Goal: Navigation & Orientation: Find specific page/section

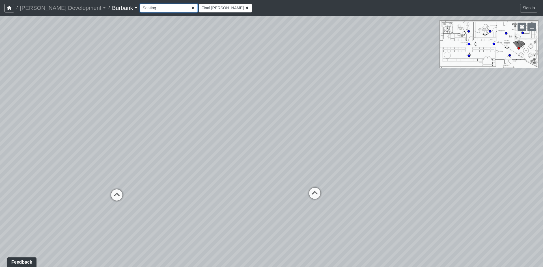
click at [158, 9] on select "Couch Counter Entry Pool Table Seating Cardio Entry Weights Archway Flatscreen …" at bounding box center [169, 8] width 58 height 9
click at [140, 4] on select "Couch Counter Entry Pool Table Seating Cardio Entry Weights Archway Flatscreen …" at bounding box center [169, 8] width 58 height 9
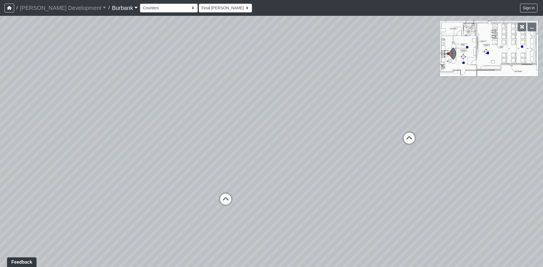
drag, startPoint x: 226, startPoint y: 131, endPoint x: 410, endPoint y: 127, distance: 184.0
click at [401, 127] on div "Loading... B1 - Gallery Link (L4) - Bench Loading... B1 - Gallery Link (L4) - P…" at bounding box center [271, 141] width 543 height 251
drag, startPoint x: 342, startPoint y: 135, endPoint x: 206, endPoint y: 125, distance: 135.7
click at [216, 125] on div "Loading... B1 - Gallery Link (L4) - Bench Loading... B1 - Gallery Link (L4) - P…" at bounding box center [271, 141] width 543 height 251
drag, startPoint x: 228, startPoint y: 131, endPoint x: 215, endPoint y: 129, distance: 13.4
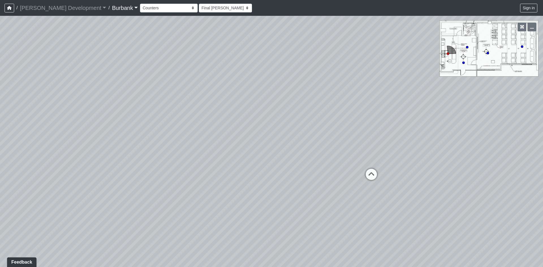
click at [215, 129] on div "Loading... B1 - Gallery Link (L4) - Bench Loading... B1 - Gallery Link (L4) - P…" at bounding box center [271, 141] width 543 height 251
click at [360, 172] on icon at bounding box center [361, 173] width 17 height 17
drag, startPoint x: 328, startPoint y: 162, endPoint x: 456, endPoint y: 160, distance: 127.7
click at [458, 161] on div "Loading... B1 - Gallery Link (L4) - Bench Loading... B1 - Gallery Link (L4) - P…" at bounding box center [271, 141] width 543 height 251
drag, startPoint x: 287, startPoint y: 146, endPoint x: 506, endPoint y: 165, distance: 219.8
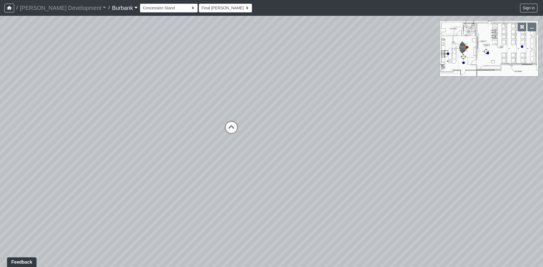
click at [506, 165] on div "Loading... B1 - Gallery Link (L4) - Bench Loading... B1 - Gallery Link (L4) - P…" at bounding box center [271, 141] width 543 height 251
drag, startPoint x: 148, startPoint y: 180, endPoint x: 169, endPoint y: 170, distance: 23.1
click at [169, 170] on div "Loading... B1 - Gallery Link (L4) - Bench Loading... B1 - Gallery Link (L4) - P…" at bounding box center [271, 141] width 543 height 251
drag, startPoint x: 263, startPoint y: 178, endPoint x: 225, endPoint y: 173, distance: 37.9
click at [230, 172] on div "Loading... B1 - Gallery Link (L4) - Bench Loading... B1 - Gallery Link (L4) - P…" at bounding box center [271, 141] width 543 height 251
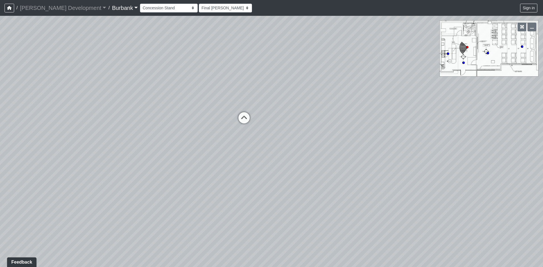
drag, startPoint x: 228, startPoint y: 168, endPoint x: 251, endPoint y: 172, distance: 23.1
click at [251, 172] on div "Loading... B1 - Gallery Link (L4) - Bench Loading... B1 - Gallery Link (L4) - P…" at bounding box center [271, 141] width 543 height 251
drag, startPoint x: 156, startPoint y: 149, endPoint x: 226, endPoint y: 134, distance: 72.3
click at [226, 134] on div "Loading... B1 - Gallery Link (L4) - Bench Loading... B1 - Gallery Link (L4) - P…" at bounding box center [271, 141] width 543 height 251
drag, startPoint x: 226, startPoint y: 134, endPoint x: 170, endPoint y: 135, distance: 56.0
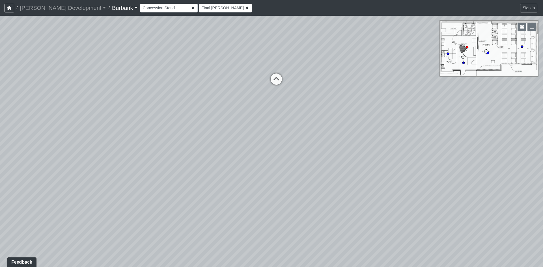
click at [170, 135] on div "Loading... B1 - Gallery Link (L4) - Bench Loading... B1 - Gallery Link (L4) - P…" at bounding box center [271, 141] width 543 height 251
drag, startPoint x: 170, startPoint y: 135, endPoint x: 136, endPoint y: 107, distance: 44.4
click at [136, 107] on div "Loading... B1 - Gallery Link (L4) - Bench Loading... B1 - Gallery Link (L4) - P…" at bounding box center [271, 141] width 543 height 251
drag, startPoint x: 207, startPoint y: 74, endPoint x: 202, endPoint y: 75, distance: 4.9
click at [202, 75] on div "Loading... B1 - Gallery Link (L4) - Bench Loading... B1 - Gallery Link (L4) - P…" at bounding box center [271, 141] width 543 height 251
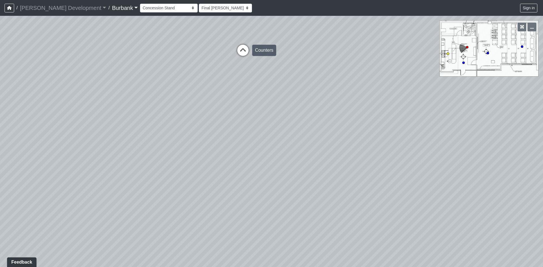
click at [248, 47] on icon at bounding box center [242, 53] width 17 height 17
drag, startPoint x: 116, startPoint y: 128, endPoint x: 323, endPoint y: 122, distance: 207.8
click at [320, 122] on div "Loading... B1 - Gallery Link (L4) - Bench Loading... B1 - Gallery Link (L4) - P…" at bounding box center [271, 141] width 543 height 251
drag, startPoint x: 345, startPoint y: 128, endPoint x: 391, endPoint y: 123, distance: 46.0
click at [391, 123] on div "Loading... B1 - Gallery Link (L4) - Bench Loading... B1 - Gallery Link (L4) - P…" at bounding box center [271, 141] width 543 height 251
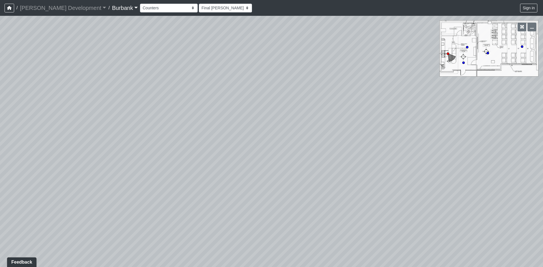
drag, startPoint x: 327, startPoint y: 255, endPoint x: 411, endPoint y: 68, distance: 205.0
click at [407, 68] on div "Loading... B1 - Gallery Link (L4) - Bench Loading... B1 - Gallery Link (L4) - P…" at bounding box center [271, 141] width 543 height 251
drag, startPoint x: 96, startPoint y: 107, endPoint x: 141, endPoint y: 101, distance: 44.7
click at [144, 102] on div "Loading... B1 - Gallery Link (L4) - Bench Loading... B1 - Gallery Link (L4) - P…" at bounding box center [271, 141] width 543 height 251
drag, startPoint x: 248, startPoint y: 81, endPoint x: 291, endPoint y: 79, distance: 42.4
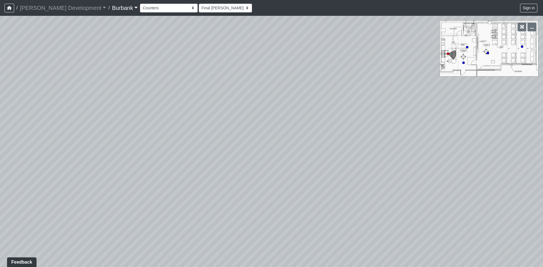
click at [291, 79] on div "Loading... B1 - Gallery Link (L4) - Bench Loading... B1 - Gallery Link (L4) - P…" at bounding box center [271, 141] width 543 height 251
drag, startPoint x: 264, startPoint y: 111, endPoint x: 276, endPoint y: 124, distance: 18.4
click at [276, 124] on div "Loading... B1 - Gallery Link (L4) - Bench Loading... B1 - Gallery Link (L4) - P…" at bounding box center [271, 141] width 543 height 251
click at [201, 56] on icon at bounding box center [197, 58] width 17 height 17
select select "jjBx2V1pyTQPChTzRTWPfR"
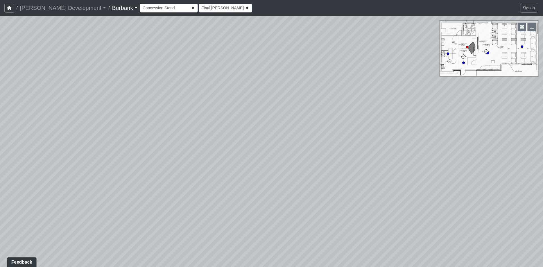
drag, startPoint x: 263, startPoint y: 45, endPoint x: -53, endPoint y: 63, distance: 315.8
click at [0, 63] on html "/ [PERSON_NAME] Development [PERSON_NAME] Development Loading... / Burbank Burb…" at bounding box center [271, 133] width 543 height 267
drag, startPoint x: 47, startPoint y: 69, endPoint x: 56, endPoint y: 118, distance: 49.8
click at [56, 118] on div "Loading... B1 - Gallery Link (L4) - Bench Loading... B1 - Gallery Link (L4) - P…" at bounding box center [271, 141] width 543 height 251
drag, startPoint x: 181, startPoint y: 89, endPoint x: 216, endPoint y: 129, distance: 53.9
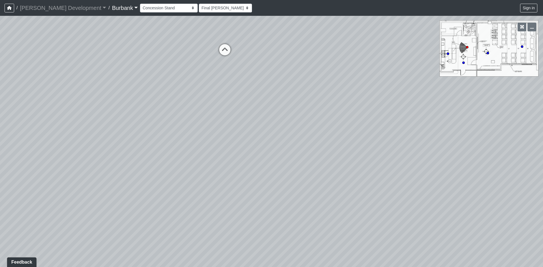
click at [216, 129] on div "Loading... B1 - Gallery Link (L4) - Bench Loading... B1 - Gallery Link (L4) - P…" at bounding box center [271, 141] width 543 height 251
drag, startPoint x: 243, startPoint y: 147, endPoint x: 246, endPoint y: 162, distance: 15.1
click at [246, 162] on div "Loading... B1 - Gallery Link (L4) - Bench Loading... B1 - Gallery Link (L4) - P…" at bounding box center [271, 141] width 543 height 251
drag, startPoint x: 187, startPoint y: 152, endPoint x: 237, endPoint y: 192, distance: 64.2
click at [237, 192] on div "Loading... B1 - Gallery Link (L4) - Bench Loading... B1 - Gallery Link (L4) - P…" at bounding box center [271, 141] width 543 height 251
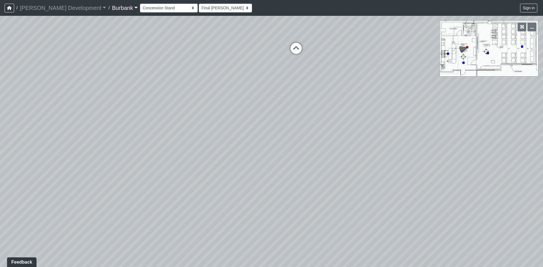
drag, startPoint x: 140, startPoint y: 183, endPoint x: 185, endPoint y: 190, distance: 46.0
click at [185, 190] on div "Loading... B1 - Gallery Link (L4) - Bench Loading... B1 - Gallery Link (L4) - P…" at bounding box center [271, 141] width 543 height 251
